Goal: Information Seeking & Learning: Learn about a topic

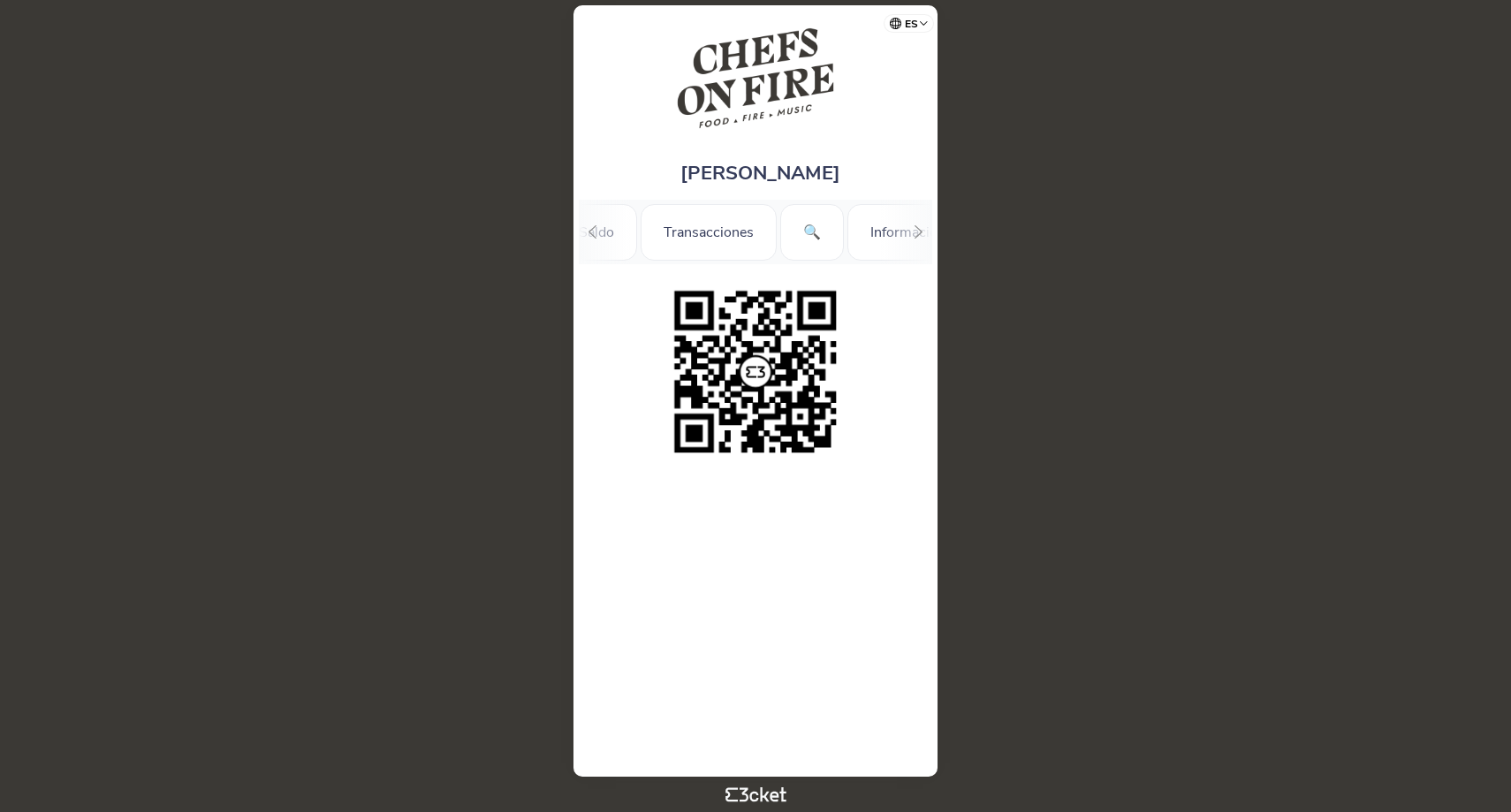
scroll to position [0, 123]
click at [767, 228] on div "🔍" at bounding box center [784, 232] width 64 height 57
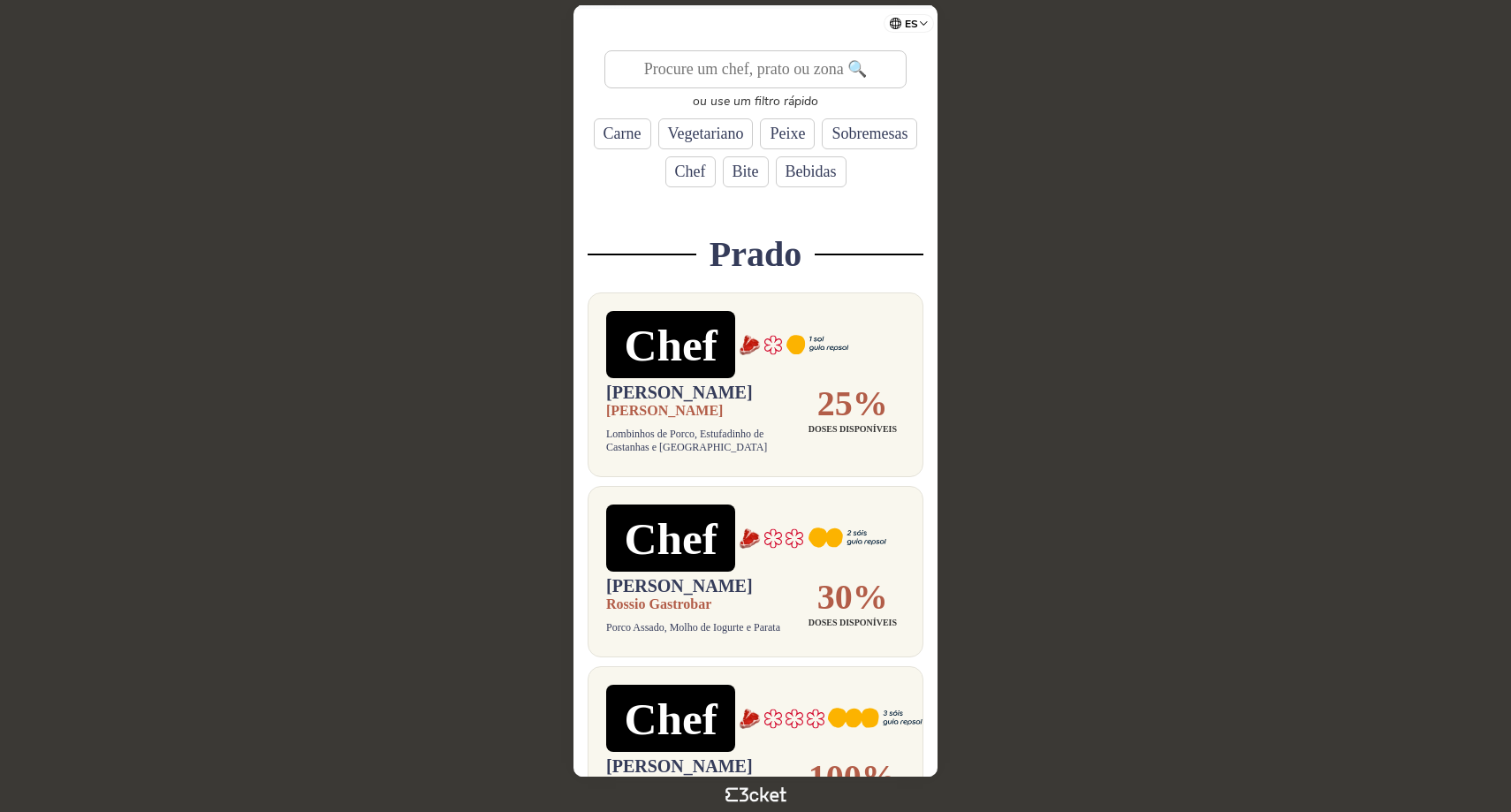
scroll to position [258, 0]
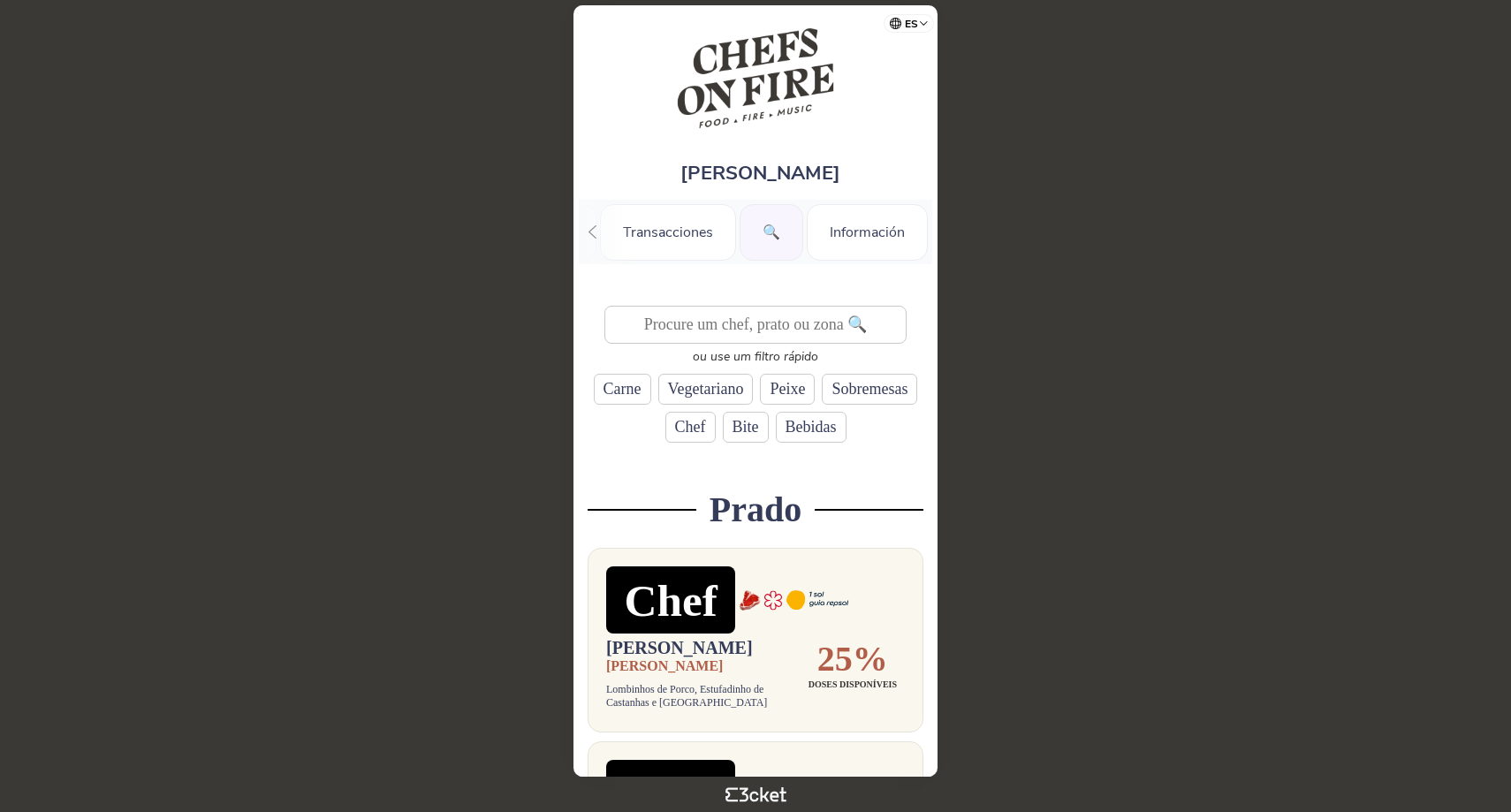
scroll to position [-2, 0]
click at [740, 92] on img at bounding box center [756, 78] width 160 height 110
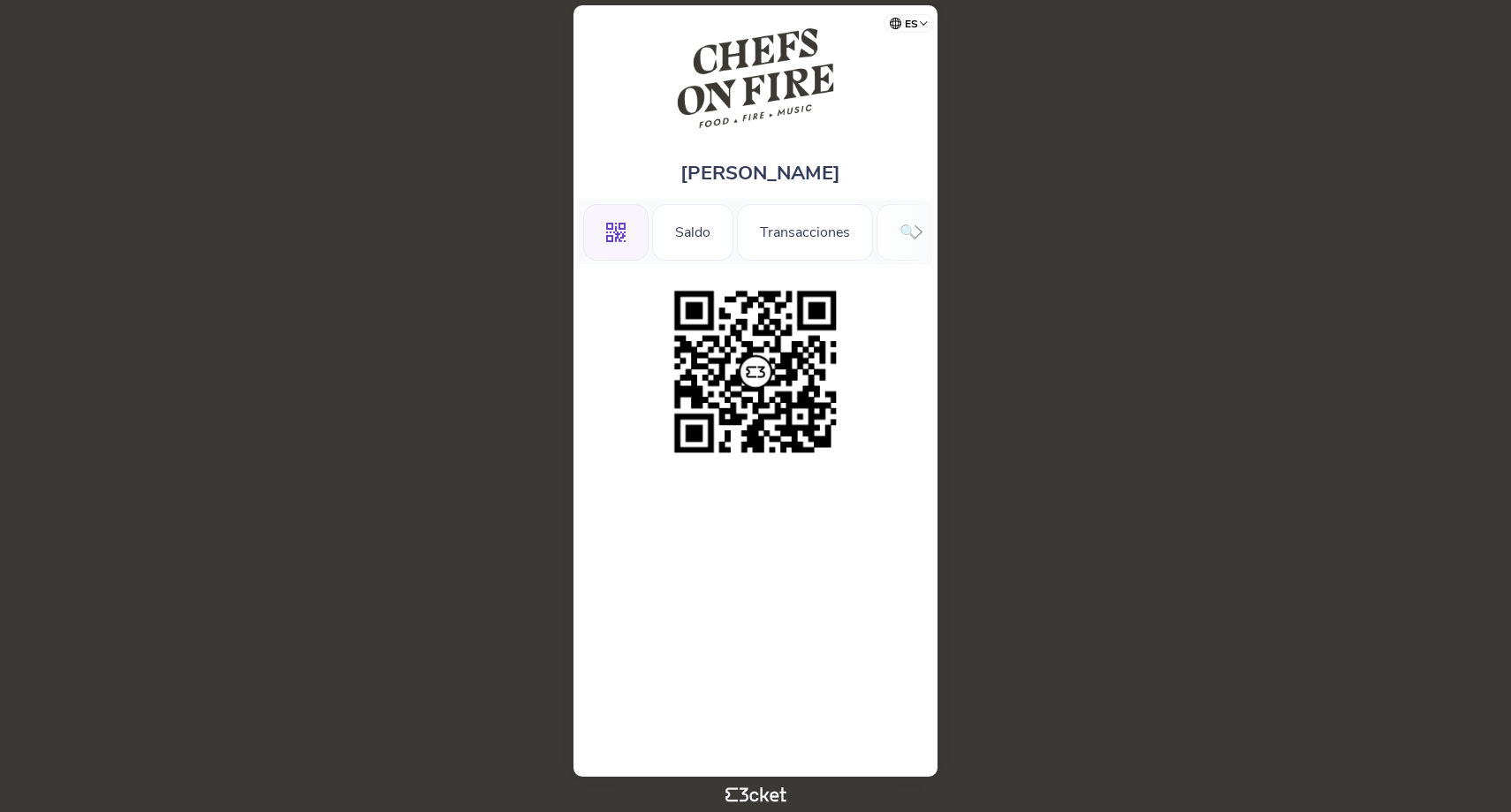
click at [745, 91] on img at bounding box center [756, 78] width 160 height 110
click at [748, 80] on img at bounding box center [756, 78] width 160 height 110
click at [707, 234] on div "Saldo" at bounding box center [693, 232] width 82 height 57
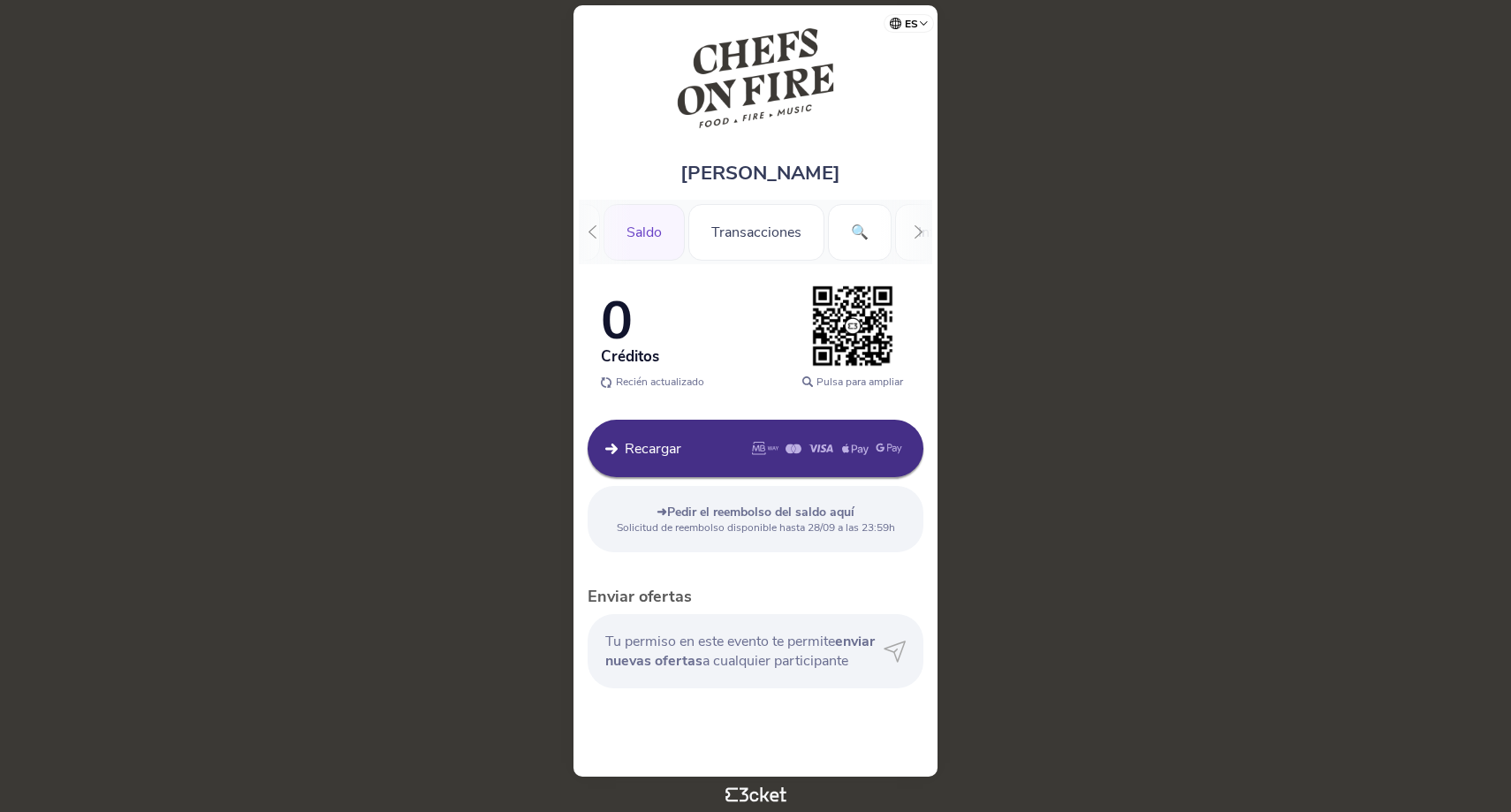
scroll to position [0, 111]
click at [795, 232] on div "🔍" at bounding box center [797, 232] width 64 height 57
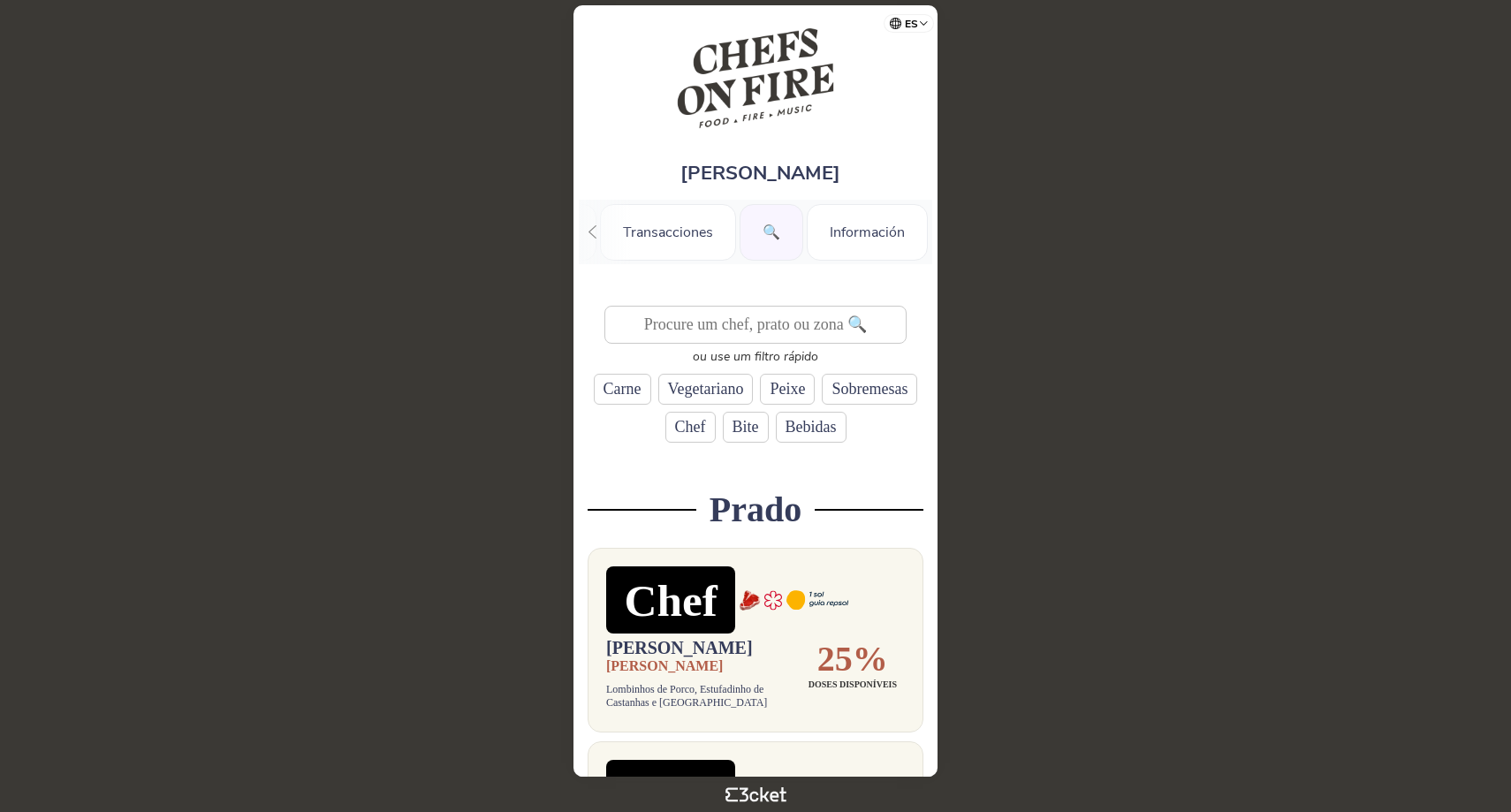
click at [770, 241] on div "🔍" at bounding box center [771, 232] width 64 height 57
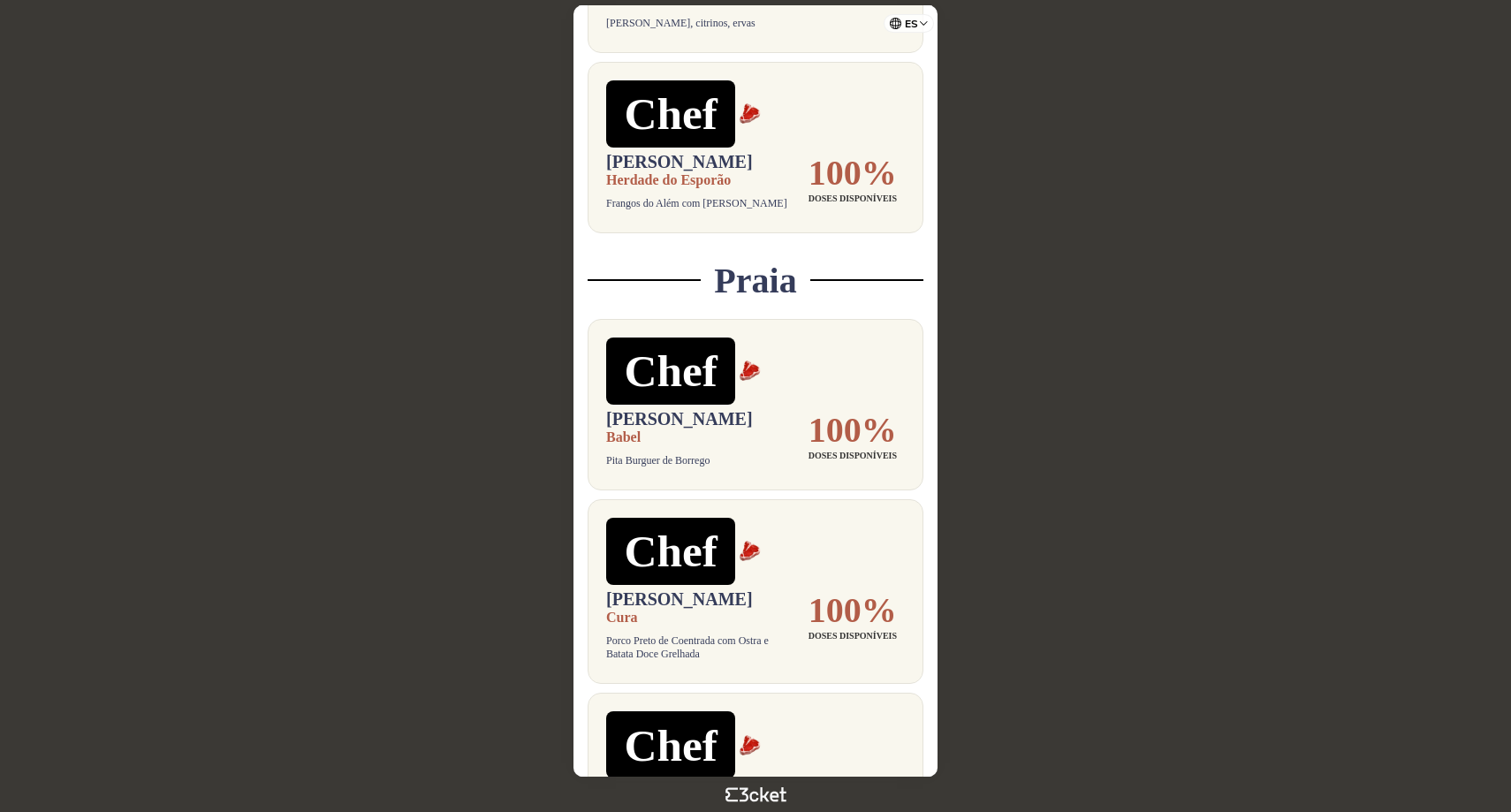
scroll to position [3664, 0]
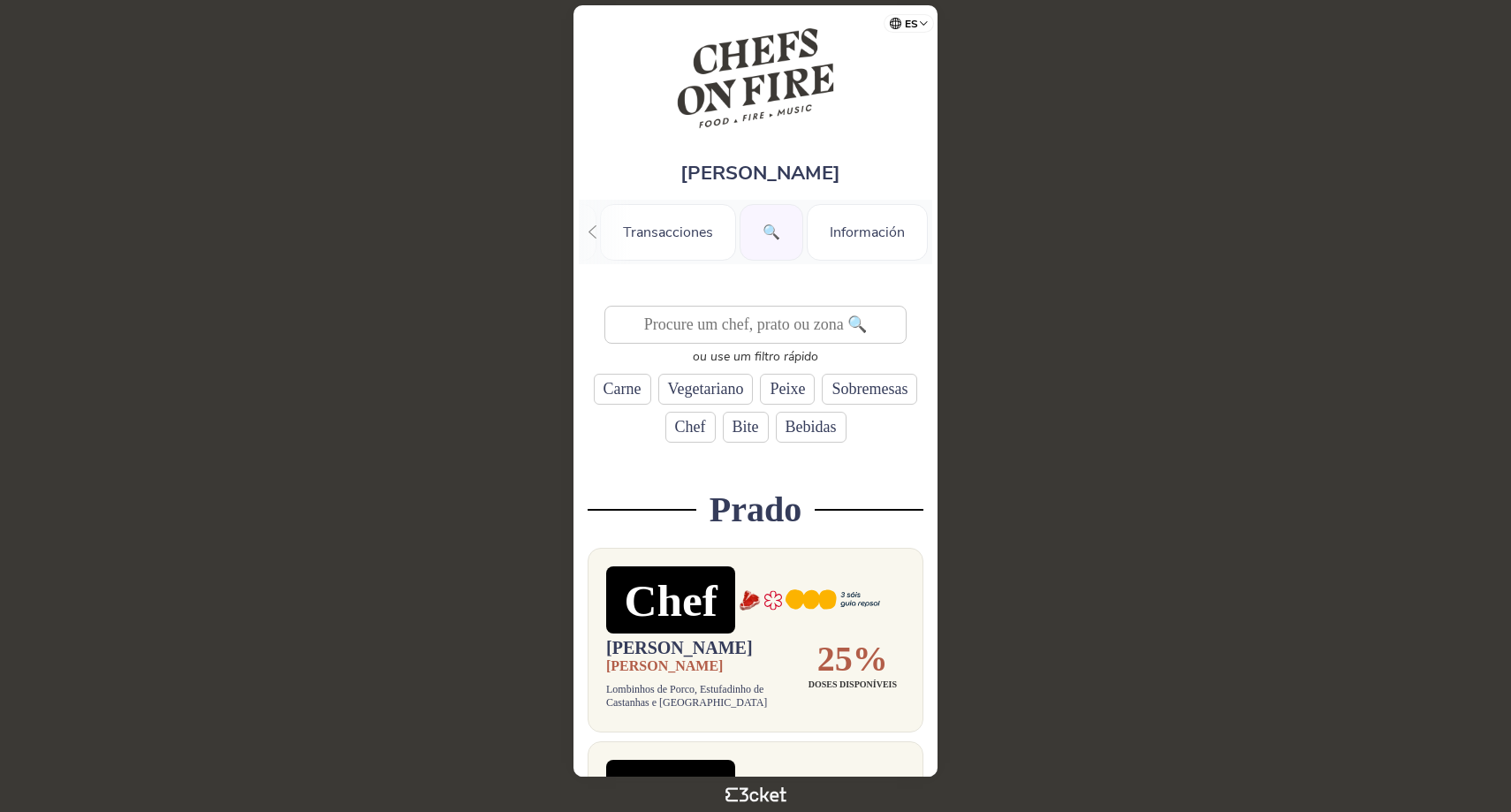
click at [753, 233] on div "🔍" at bounding box center [771, 232] width 64 height 57
click at [578, 83] on div "Nuno Pinto Coelho .st0{fill-rule:evenodd;clip-rule:evenodd;} Saldo Transaccione…" at bounding box center [756, 391] width 364 height 771
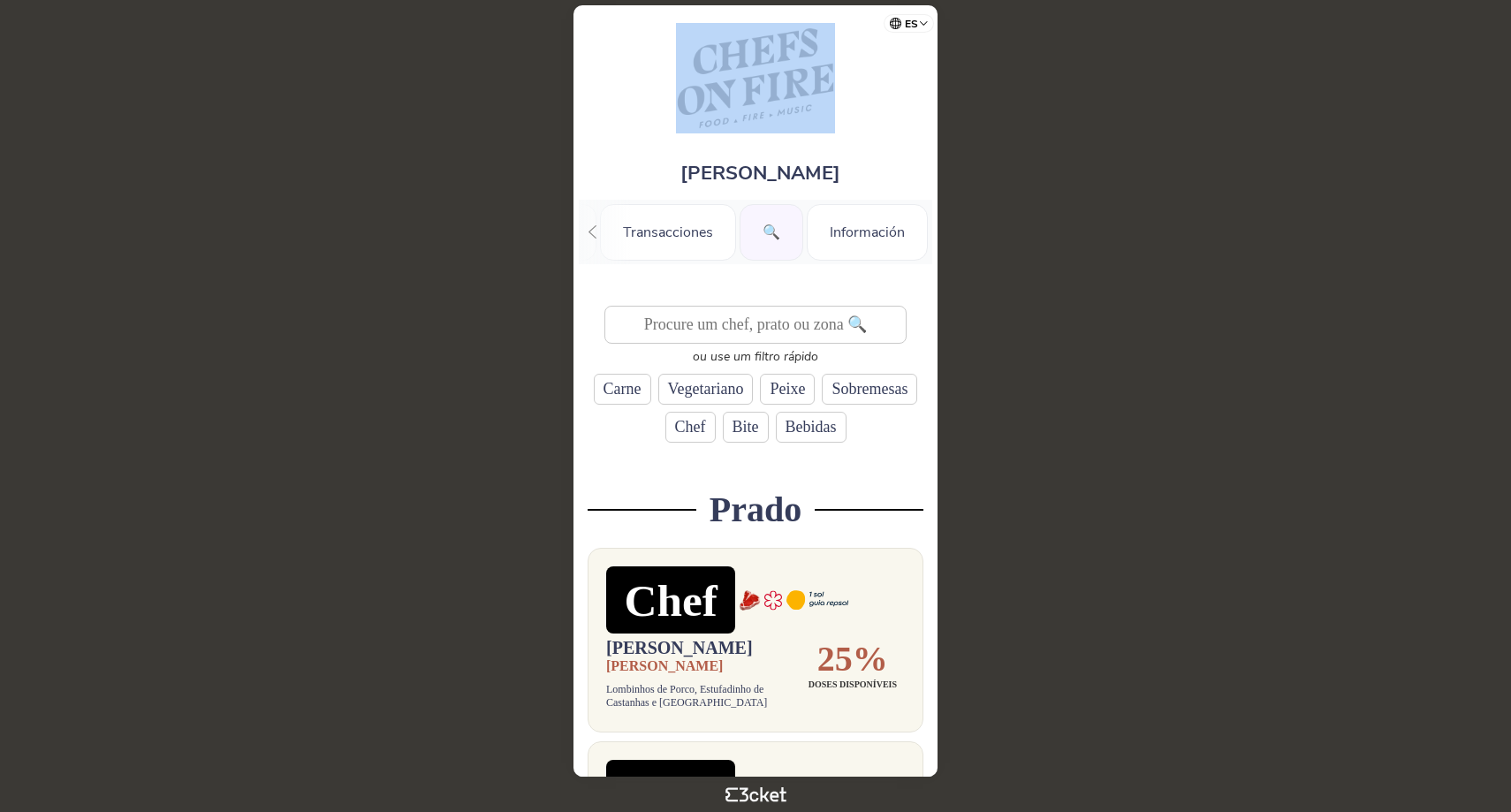
click at [578, 83] on div "Nuno Pinto Coelho .st0{fill-rule:evenodd;clip-rule:evenodd;} Saldo Transaccione…" at bounding box center [756, 391] width 364 height 771
click at [614, 86] on div "Nuno Pinto Coelho .st0{fill-rule:evenodd;clip-rule:evenodd;} Saldo Transaccione…" at bounding box center [756, 391] width 364 height 771
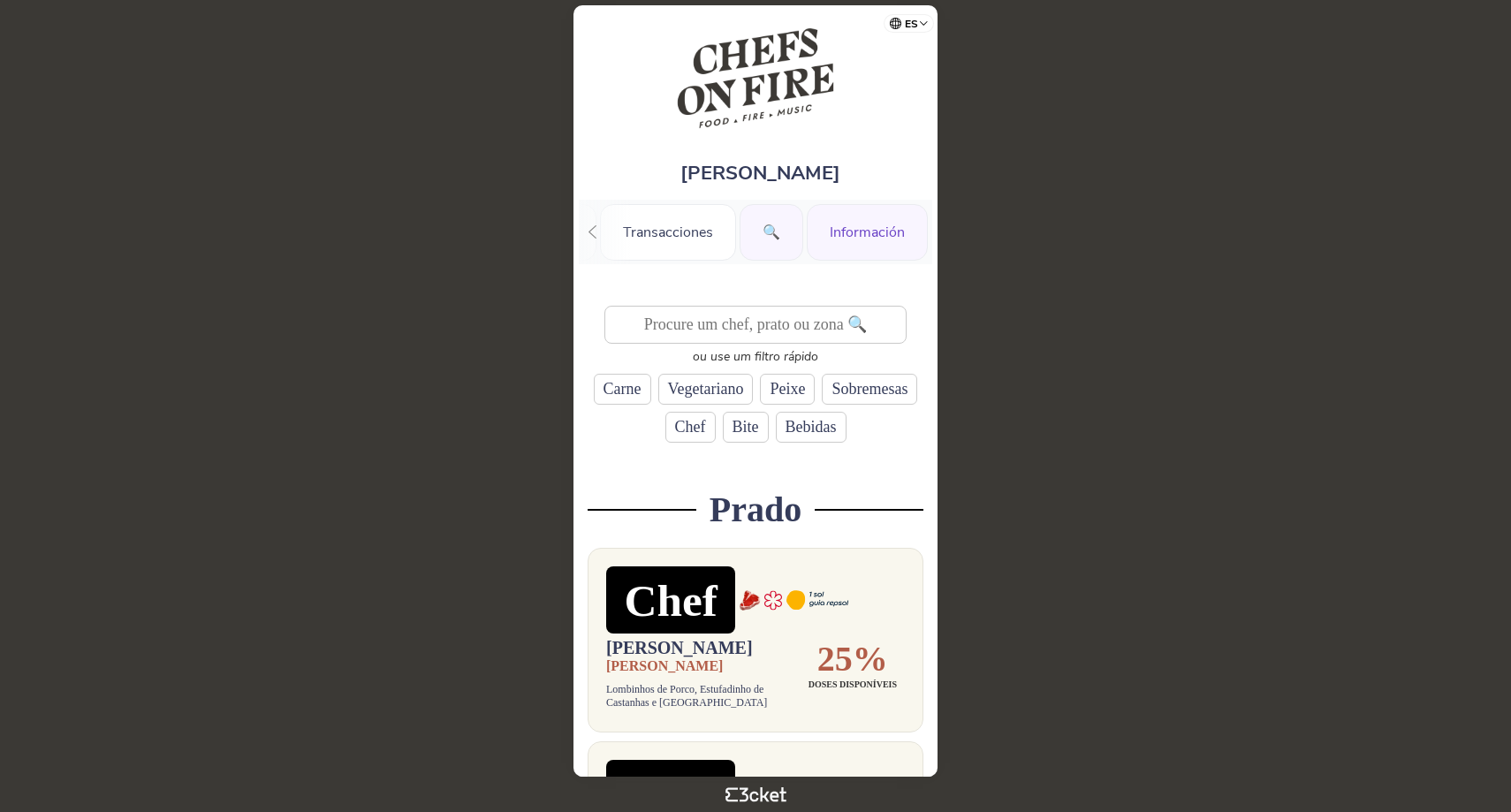
scroll to position [0, 0]
click at [774, 239] on div "🔍" at bounding box center [771, 232] width 64 height 57
click at [775, 234] on div "🔍" at bounding box center [771, 232] width 64 height 57
click at [781, 221] on div "🔍" at bounding box center [771, 232] width 64 height 57
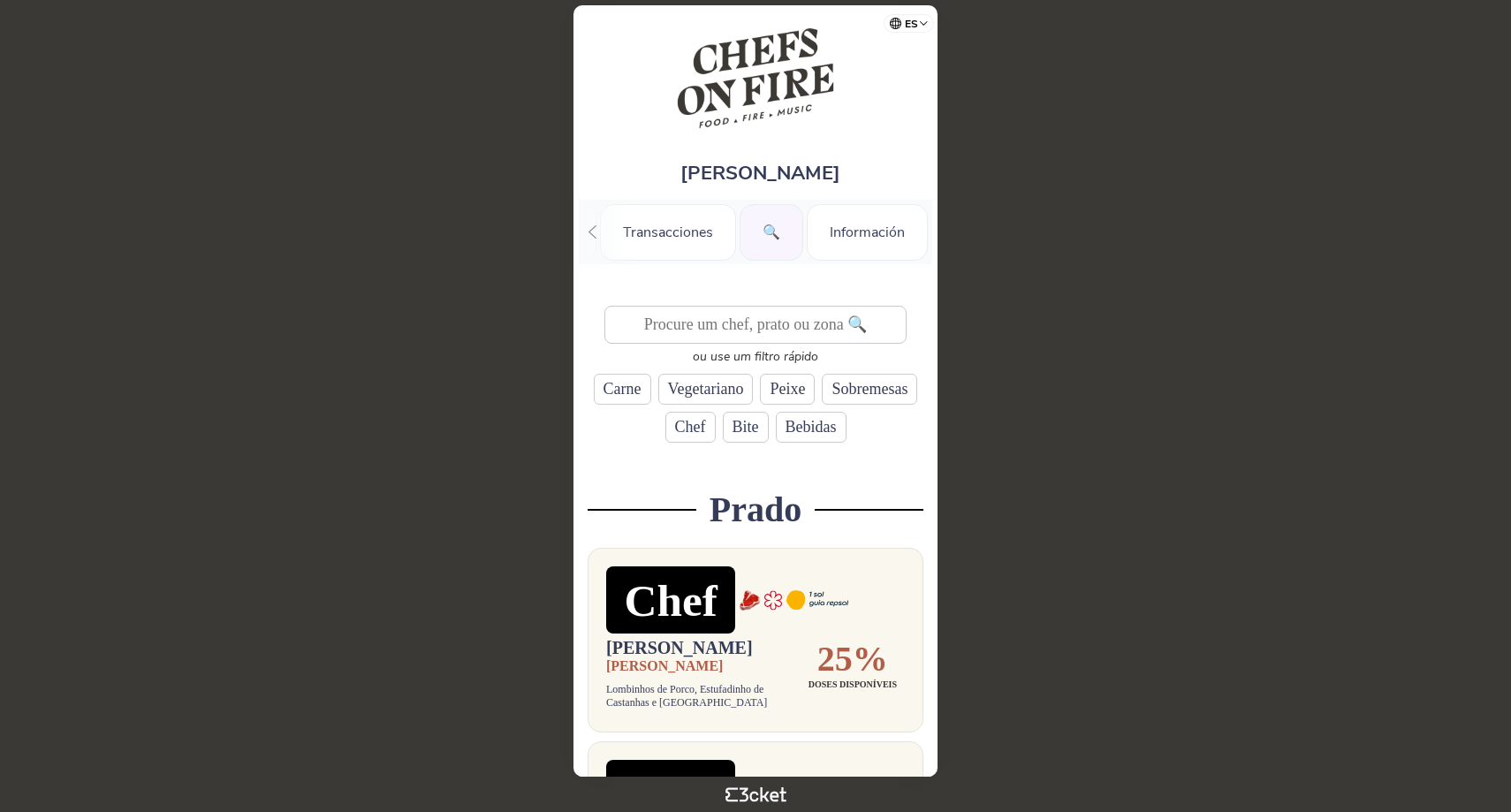
click at [762, 242] on div "🔍" at bounding box center [771, 232] width 64 height 57
drag, startPoint x: 0, startPoint y: 0, endPoint x: 947, endPoint y: 457, distance: 1051.5
click at [948, 456] on body "es Português (Portugal) English Español Catalan Français Nuno Pinto Coelho .st0…" at bounding box center [756, 406] width 1497 height 798
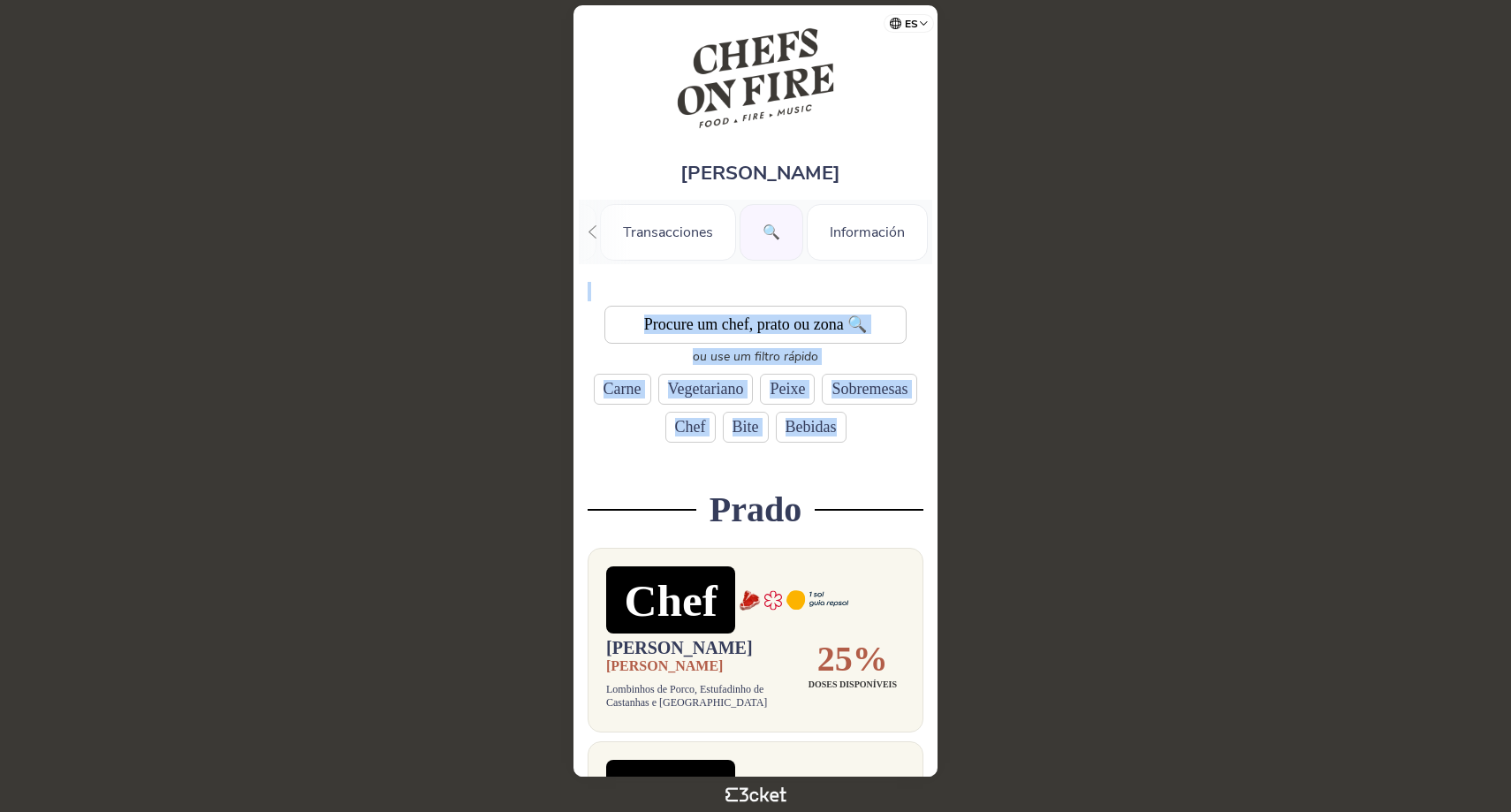
click at [947, 457] on body "es Português (Portugal) English Español Catalan Français Nuno Pinto Coelho .st0…" at bounding box center [756, 406] width 1497 height 798
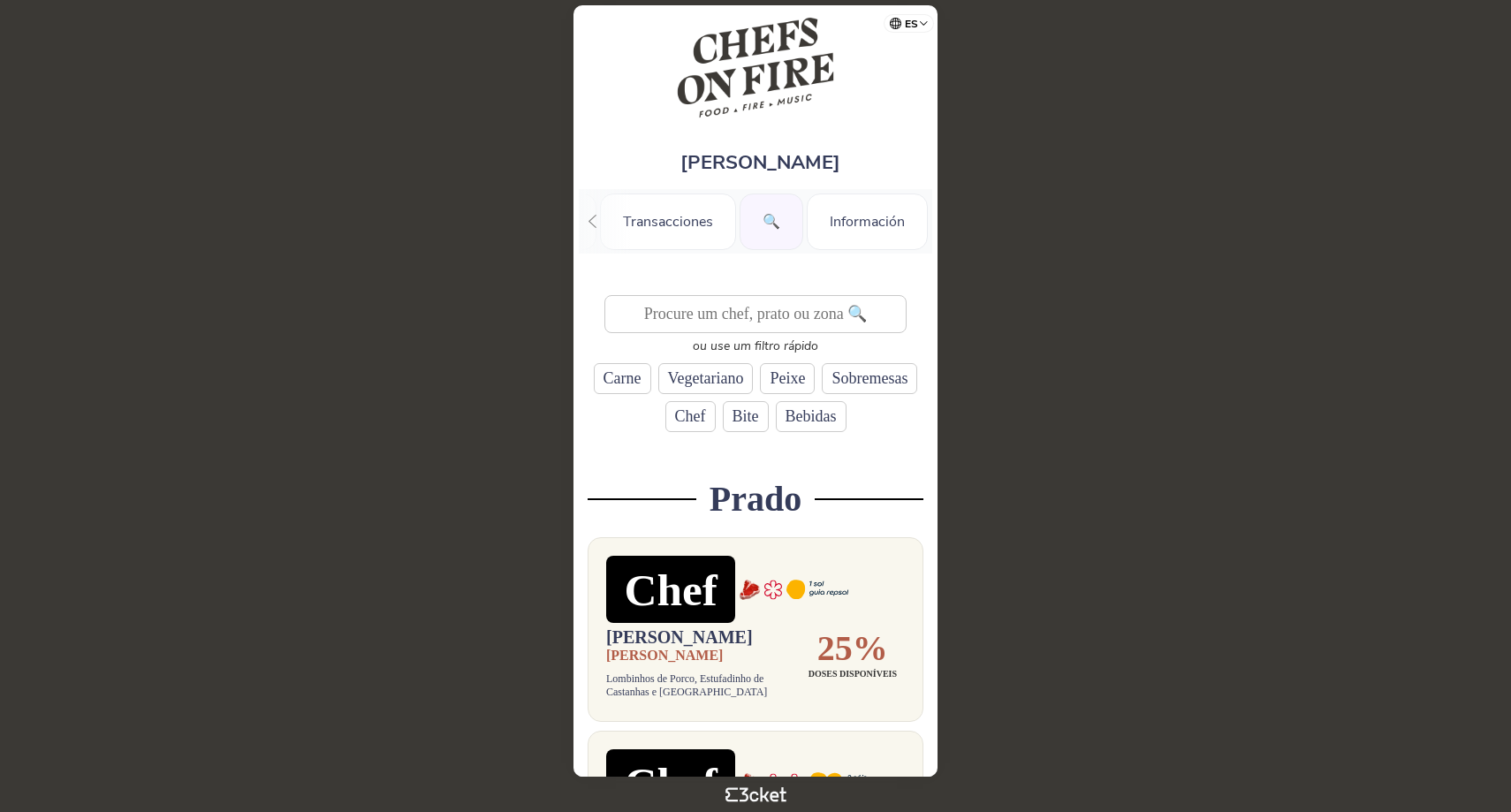
scroll to position [11, 3]
click at [771, 233] on div "🔍" at bounding box center [771, 222] width 64 height 57
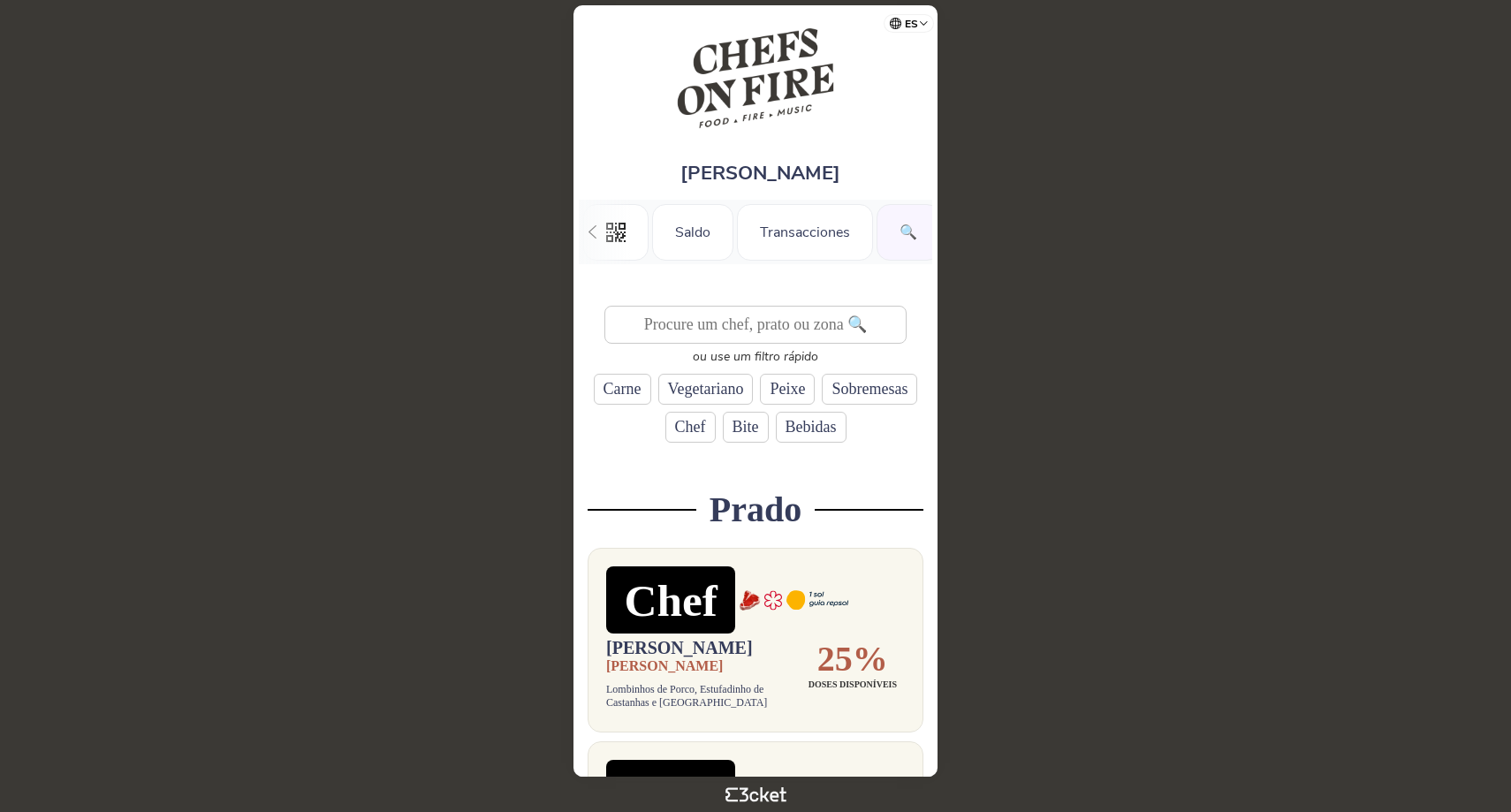
scroll to position [0, 137]
click at [859, 222] on div "Información" at bounding box center [868, 232] width 121 height 57
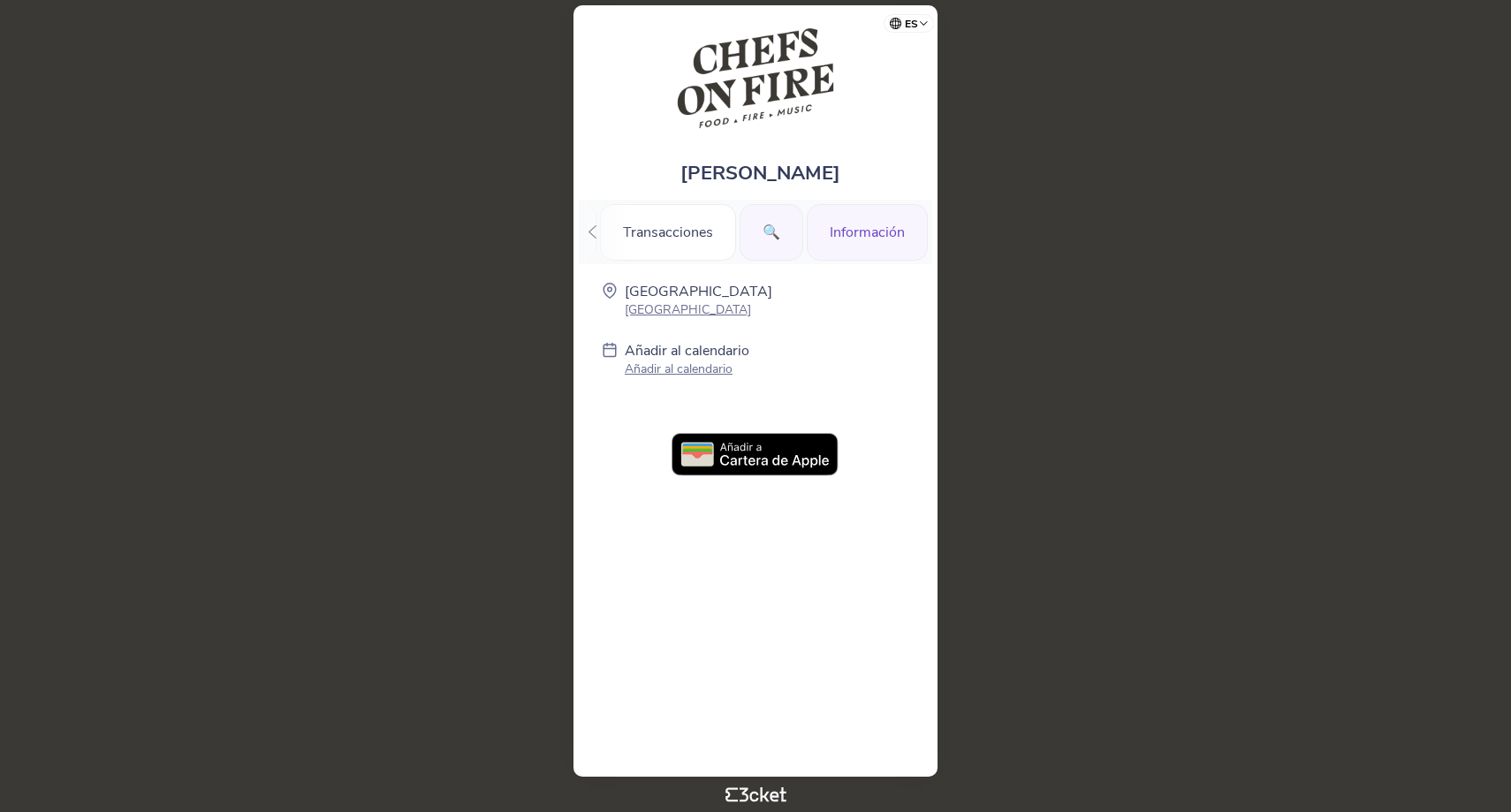
click at [768, 252] on div "🔍" at bounding box center [771, 232] width 64 height 57
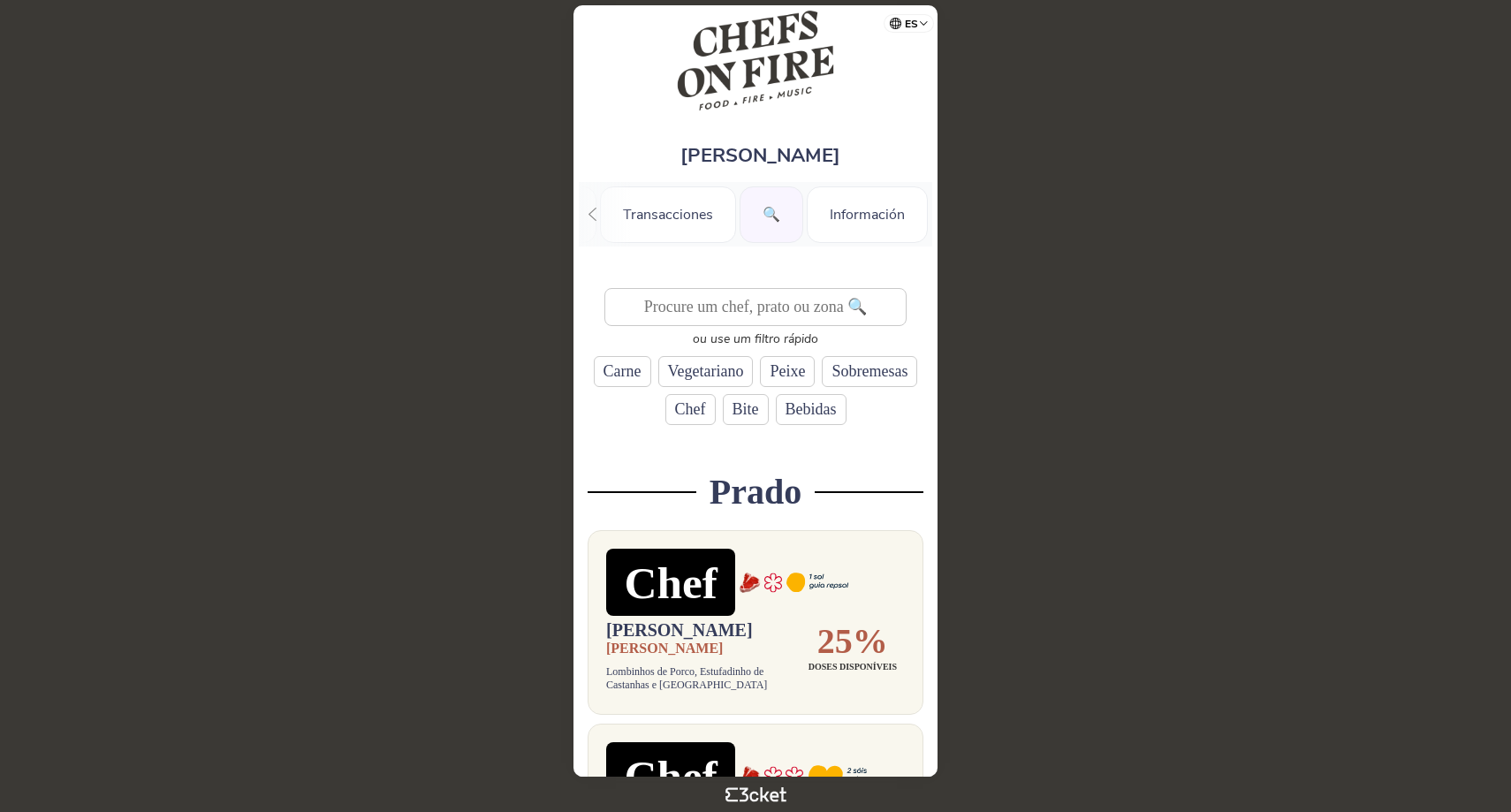
scroll to position [18, 0]
click at [773, 208] on div "🔍" at bounding box center [771, 215] width 64 height 57
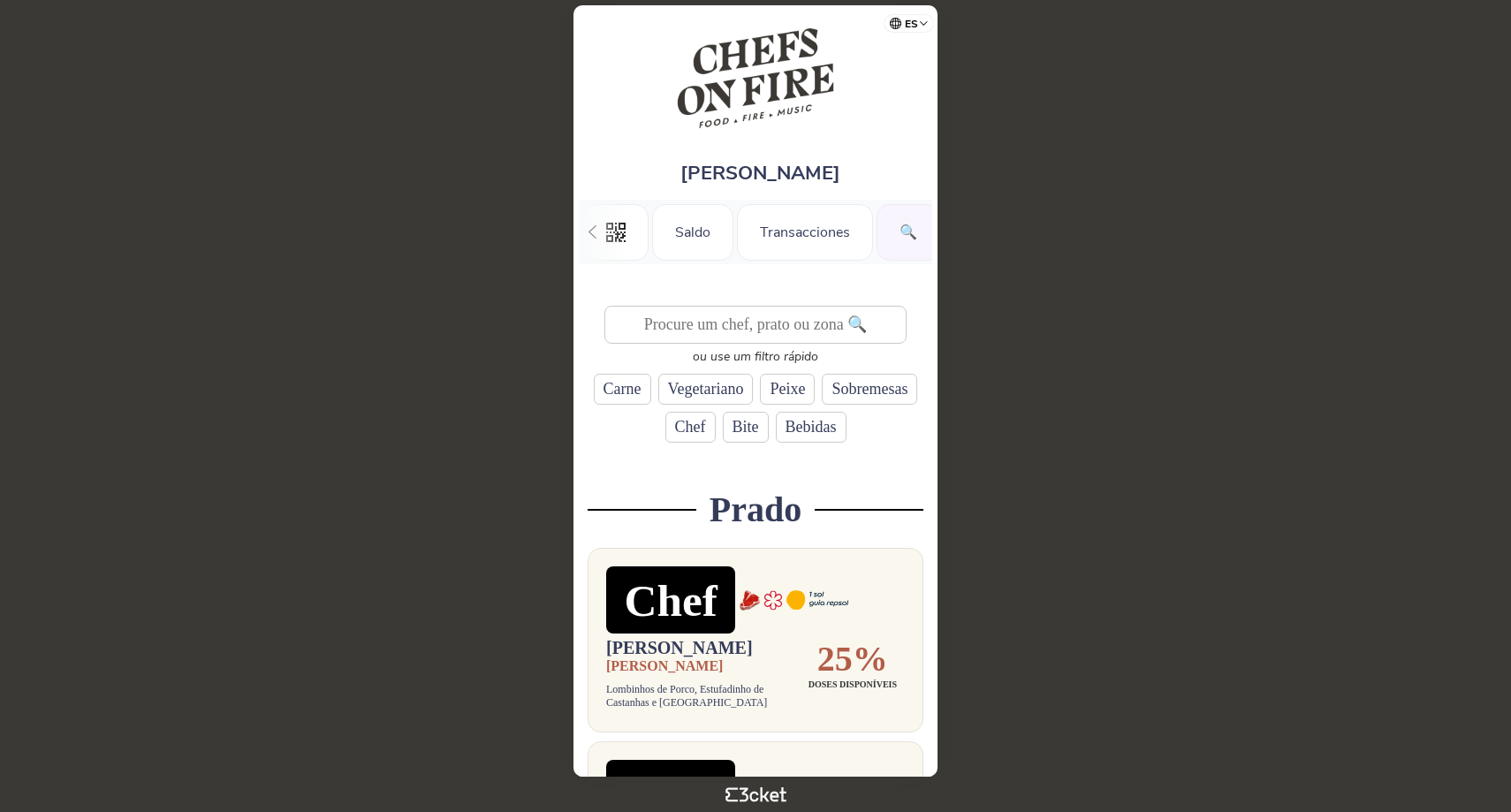
scroll to position [0, 137]
click at [757, 244] on div "🔍" at bounding box center [771, 232] width 64 height 57
click at [765, 210] on div "🔍" at bounding box center [771, 232] width 64 height 57
click at [782, 245] on div "🔍" at bounding box center [771, 232] width 64 height 57
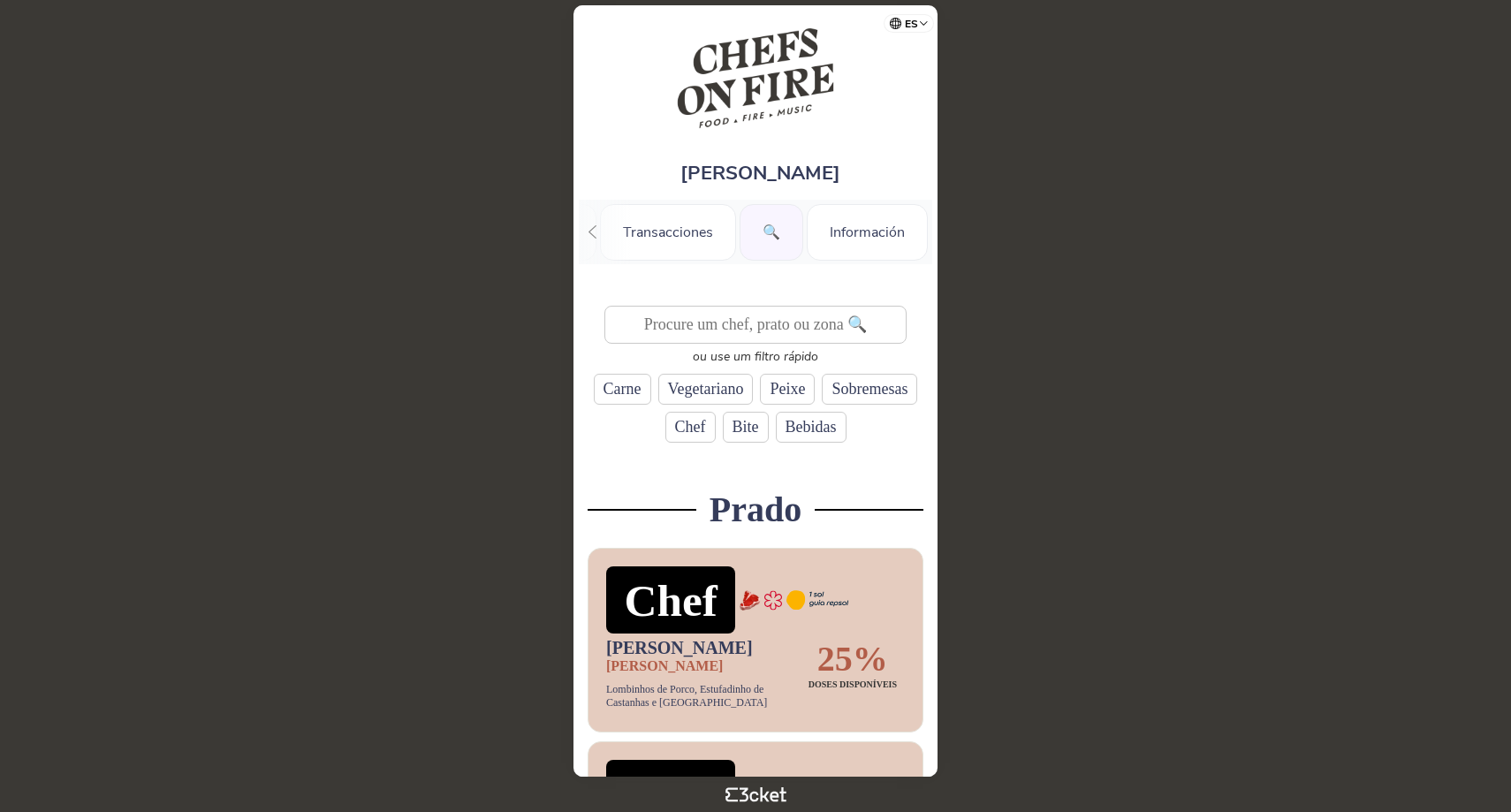
click at [743, 316] on input "text" at bounding box center [756, 325] width 302 height 38
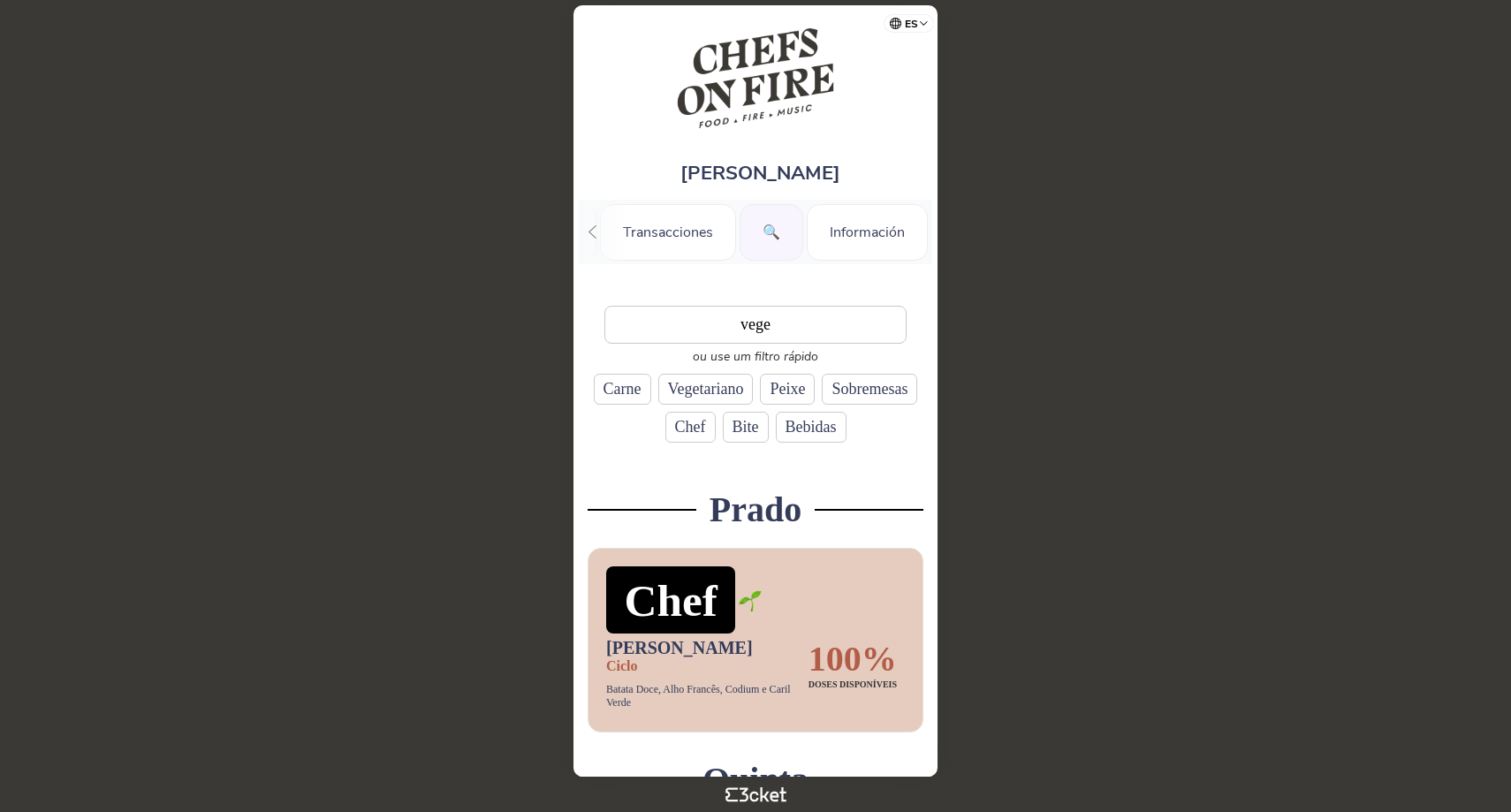
click at [754, 387] on div "Vegetariano" at bounding box center [706, 389] width 95 height 31
type input "Vegetariano"
click at [769, 246] on div "🔍" at bounding box center [771, 232] width 64 height 57
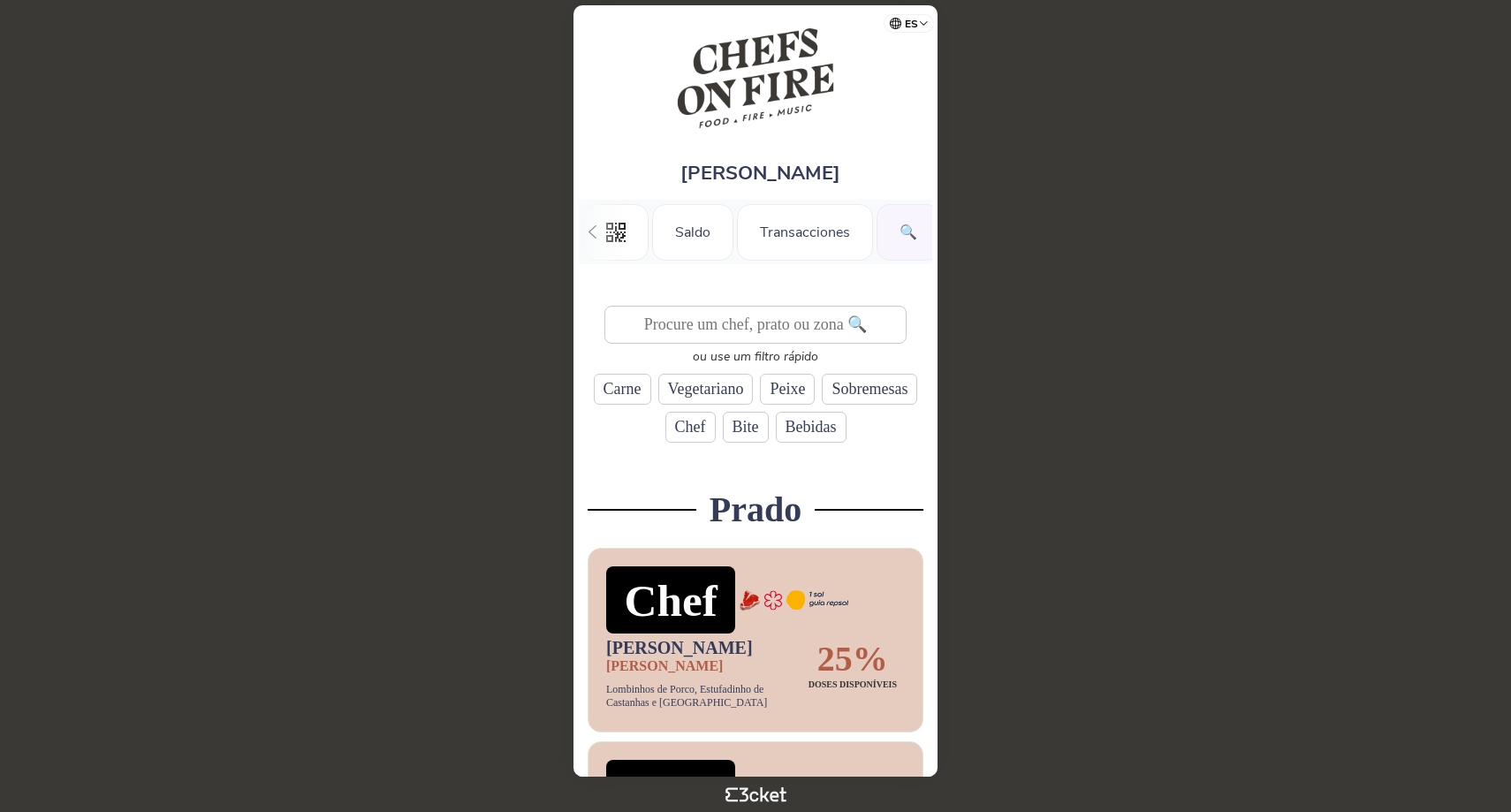
scroll to position [0, 137]
